Goal: Task Accomplishment & Management: Manage account settings

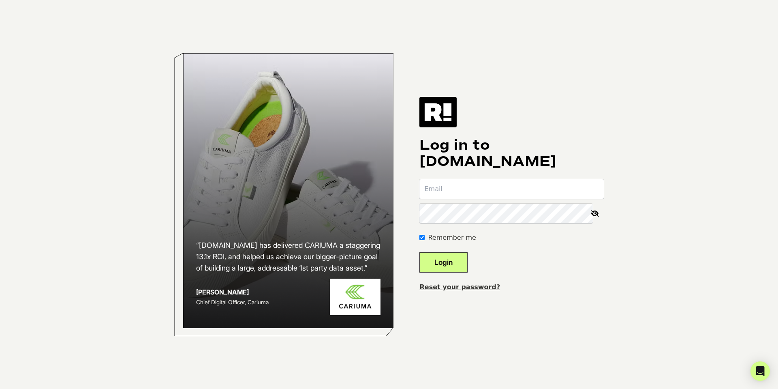
paste input "[EMAIL_ADDRESS][PERSON_NAME][DOMAIN_NAME]"
type input "[EMAIL_ADDRESS][PERSON_NAME][DOMAIN_NAME]"
click at [462, 261] on button "Login" at bounding box center [443, 262] width 48 height 20
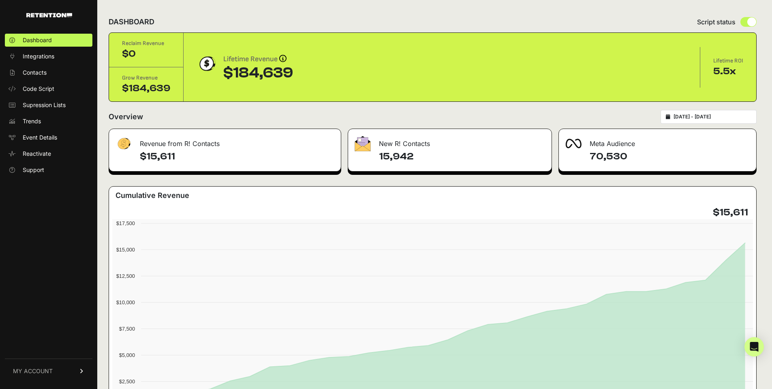
click at [45, 373] on span "MY ACCOUNT" at bounding box center [33, 371] width 40 height 8
click at [54, 300] on link "Account Details" at bounding box center [49, 295] width 88 height 13
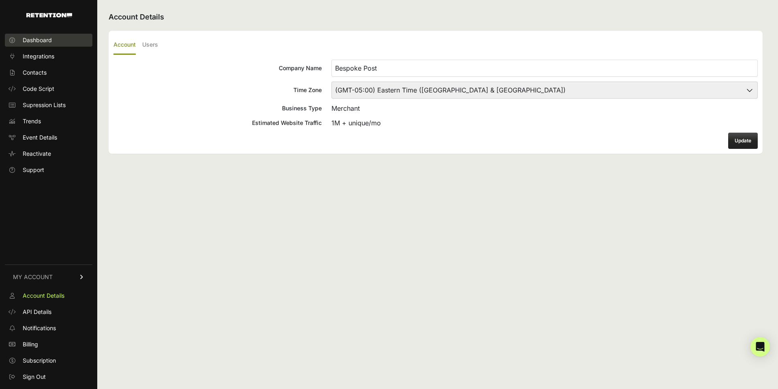
click at [44, 41] on span "Dashboard" at bounding box center [37, 40] width 29 height 8
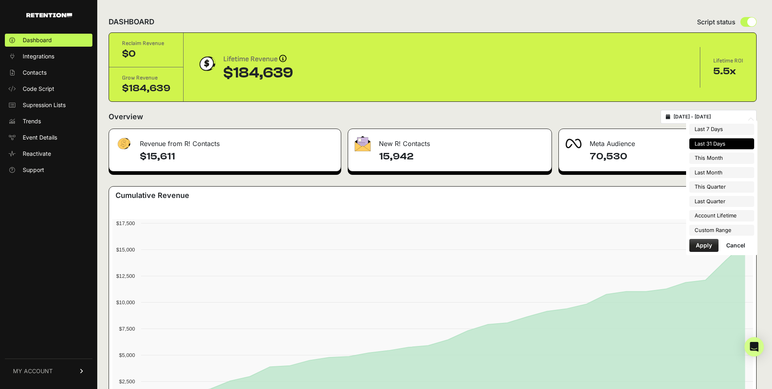
click at [719, 117] on input "[DATE] - [DATE]" at bounding box center [712, 116] width 78 height 6
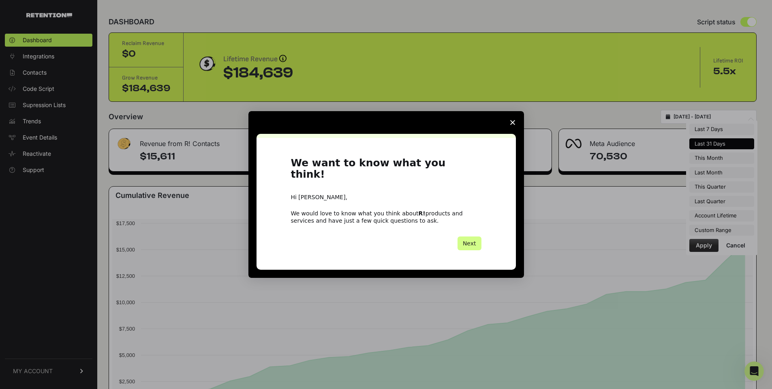
click at [512, 125] on icon "Close survey" at bounding box center [512, 122] width 5 height 5
